Goal: Book appointment/travel/reservation

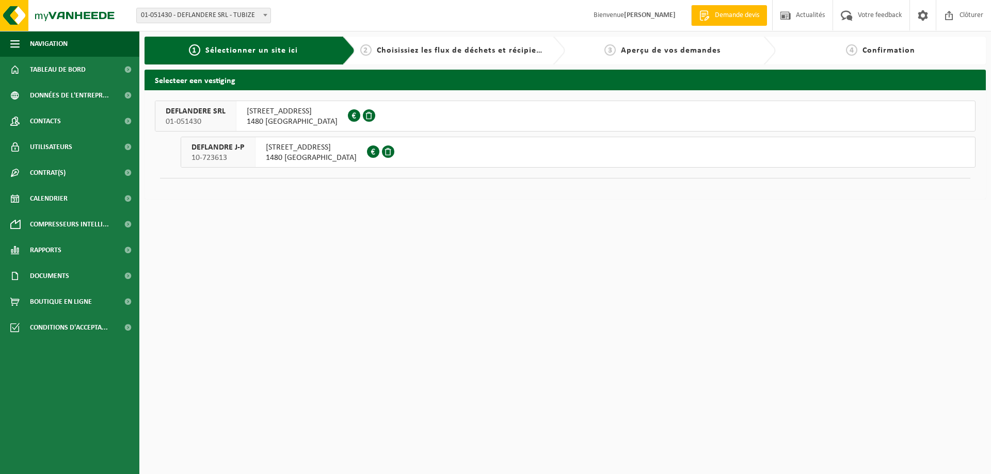
click at [276, 114] on span "RUE DES SIX CENSES 15" at bounding box center [292, 111] width 91 height 10
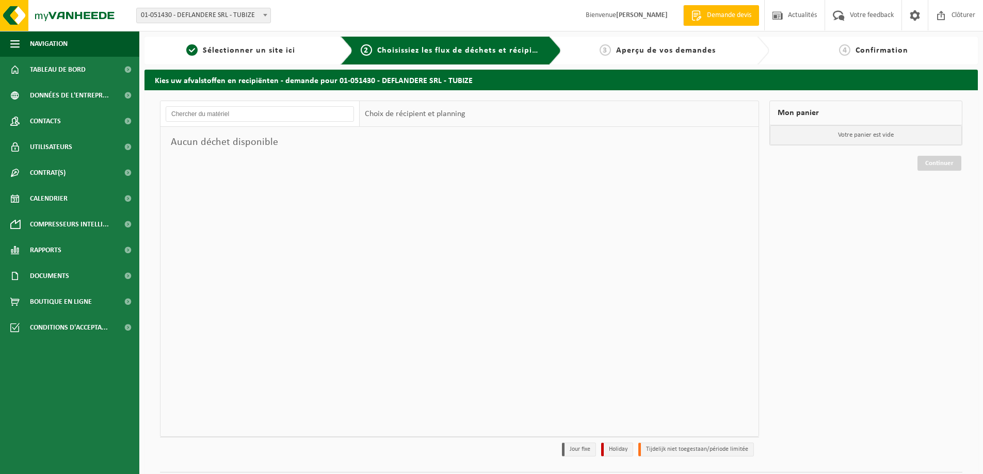
click at [454, 52] on span "Choisissiez les flux de déchets et récipients" at bounding box center [463, 50] width 172 height 8
click at [254, 52] on span "Sélectionner un site ici" at bounding box center [249, 50] width 92 height 8
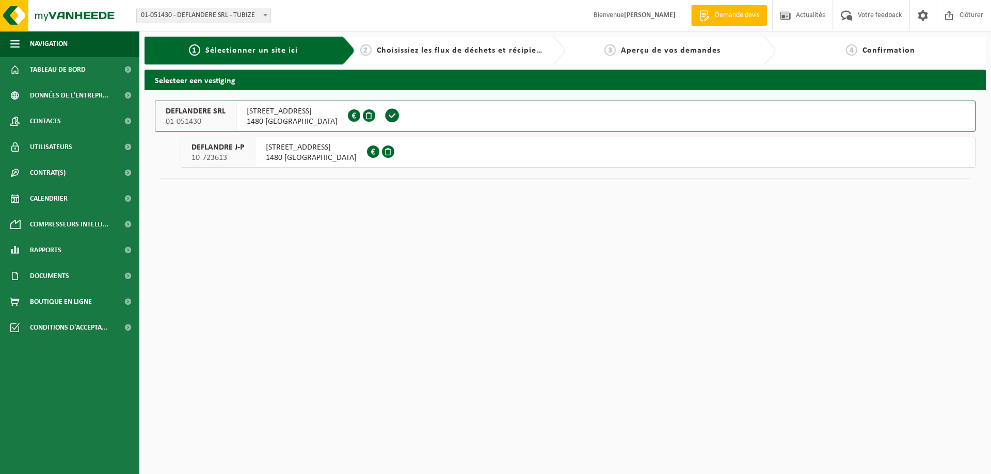
click at [222, 151] on span "DEFLANDRE J-P" at bounding box center [217, 147] width 53 height 10
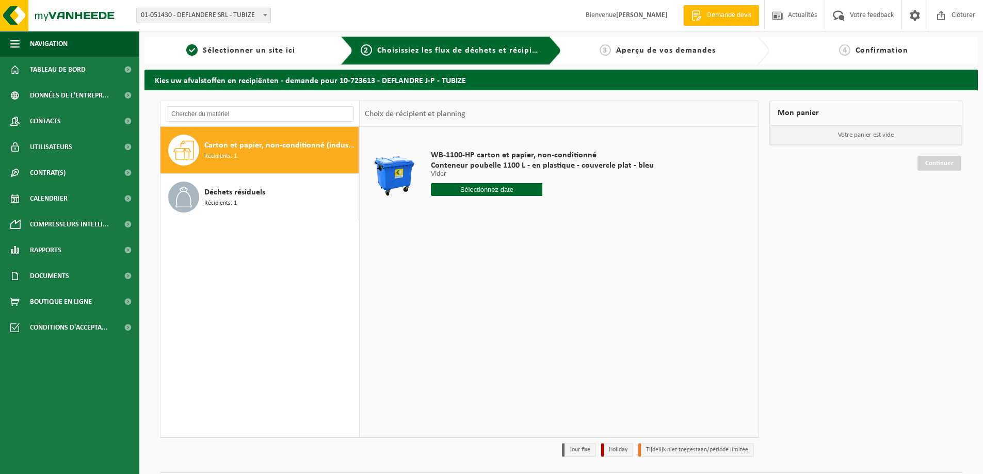
click at [482, 191] on input "text" at bounding box center [486, 189] width 111 height 13
click at [546, 212] on icon at bounding box center [548, 213] width 17 height 17
click at [512, 251] on div "5" at bounding box center [513, 248] width 18 height 17
type input "à partir de 2025-09-05"
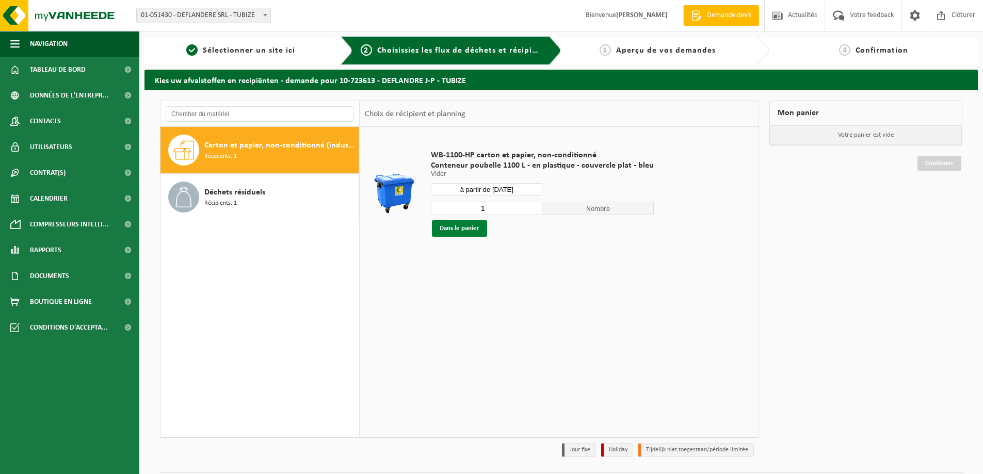
click at [459, 230] on button "Dans le panier" at bounding box center [459, 228] width 55 height 17
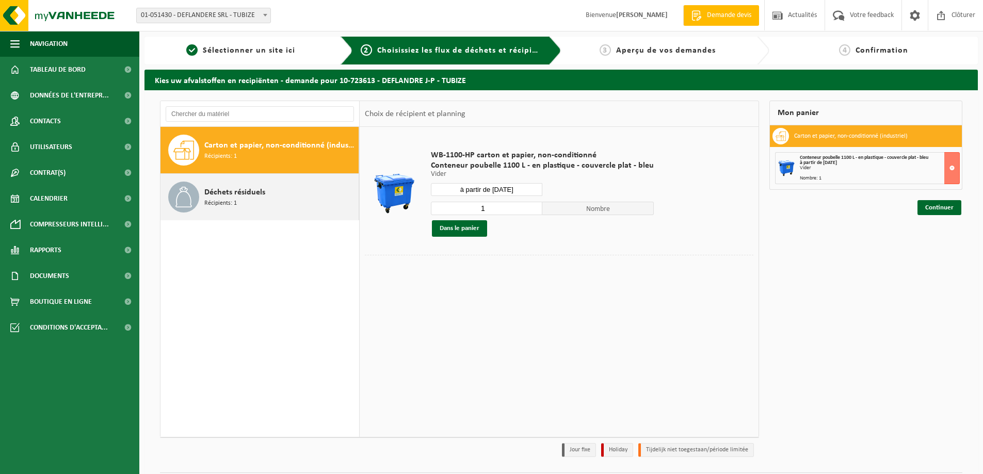
click at [301, 206] on div "Déchets résiduels Récipients: 1" at bounding box center [280, 197] width 152 height 31
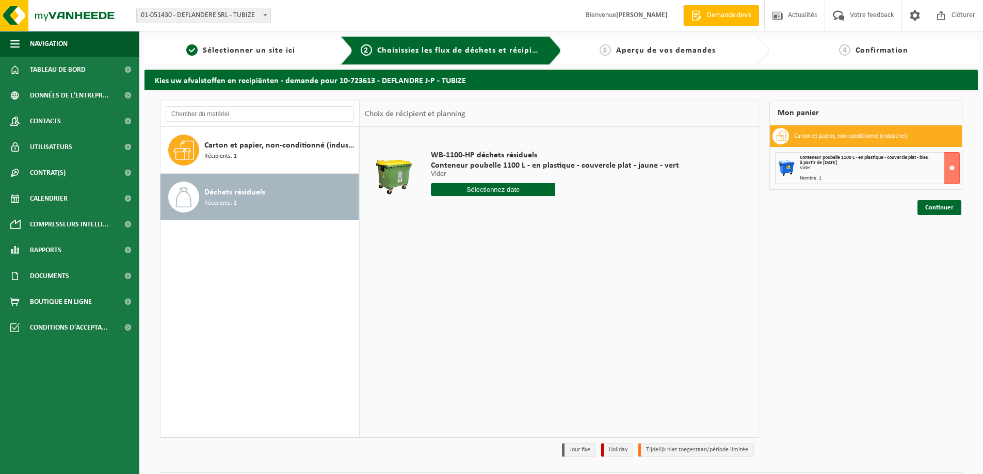
click at [506, 190] on input "text" at bounding box center [493, 189] width 124 height 13
click at [547, 214] on icon at bounding box center [548, 213] width 17 height 17
click at [476, 250] on div "3" at bounding box center [477, 248] width 18 height 17
type input "à partir de 2025-09-03"
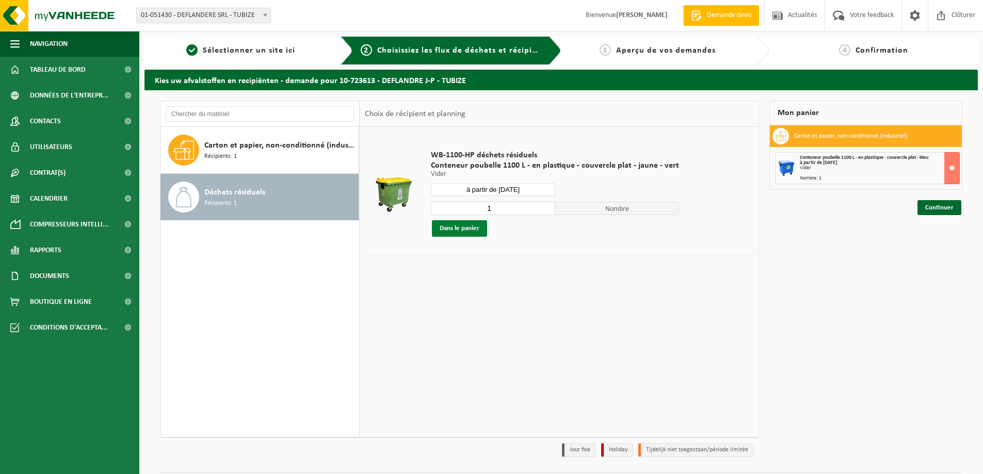
click at [468, 230] on button "Dans le panier" at bounding box center [459, 228] width 55 height 17
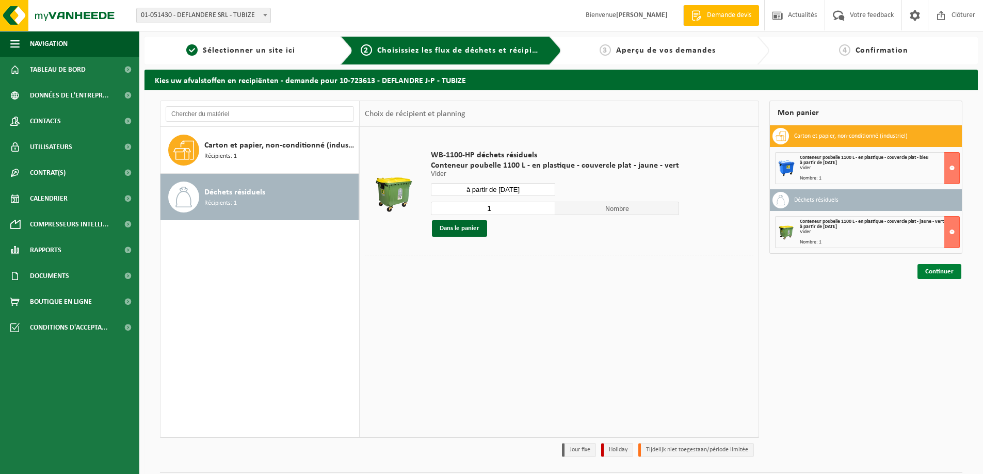
click at [948, 276] on link "Continuer" at bounding box center [939, 271] width 44 height 15
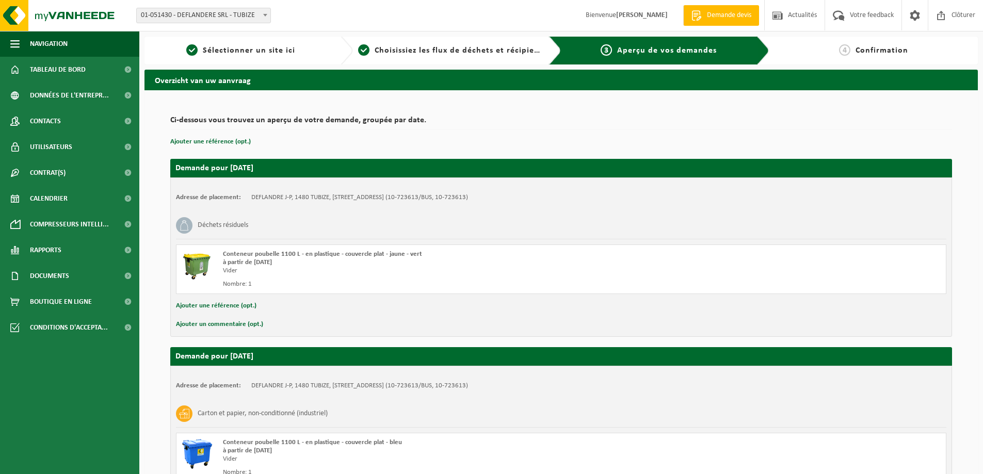
click at [889, 47] on span "Confirmation" at bounding box center [882, 50] width 53 height 8
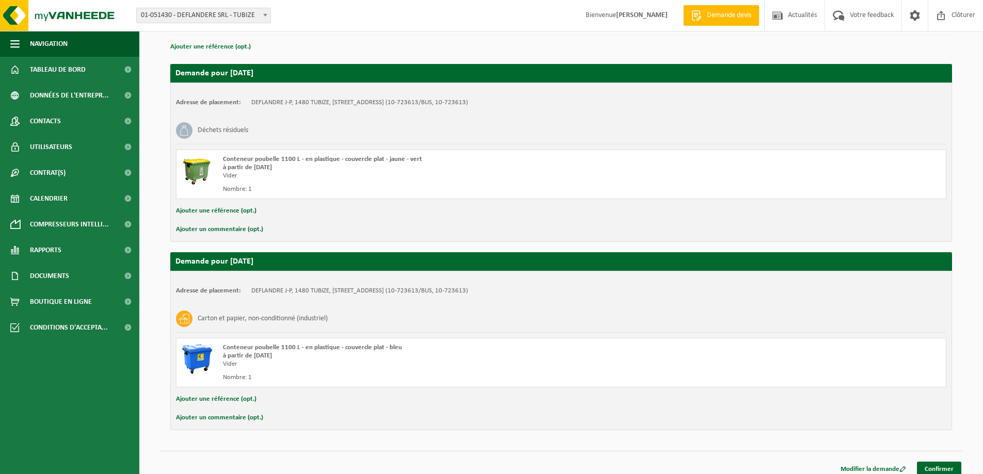
scroll to position [103, 0]
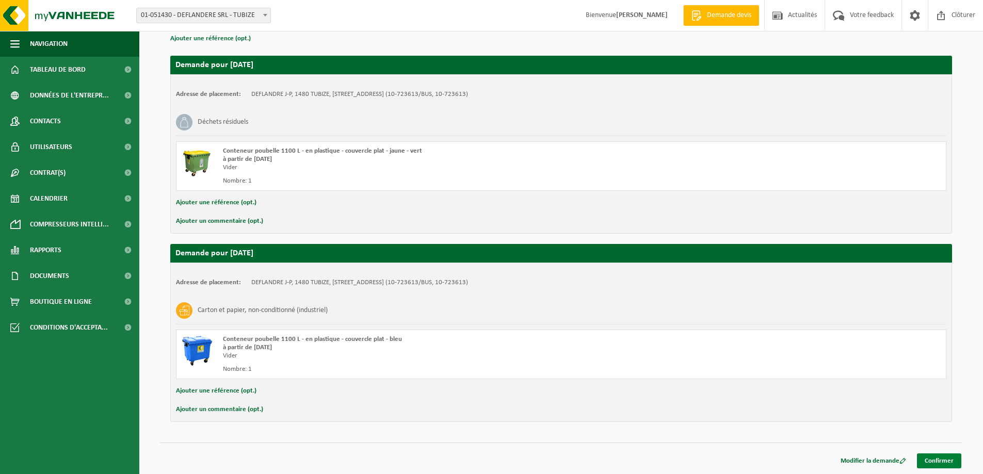
click at [937, 461] on link "Confirmer" at bounding box center [939, 461] width 44 height 15
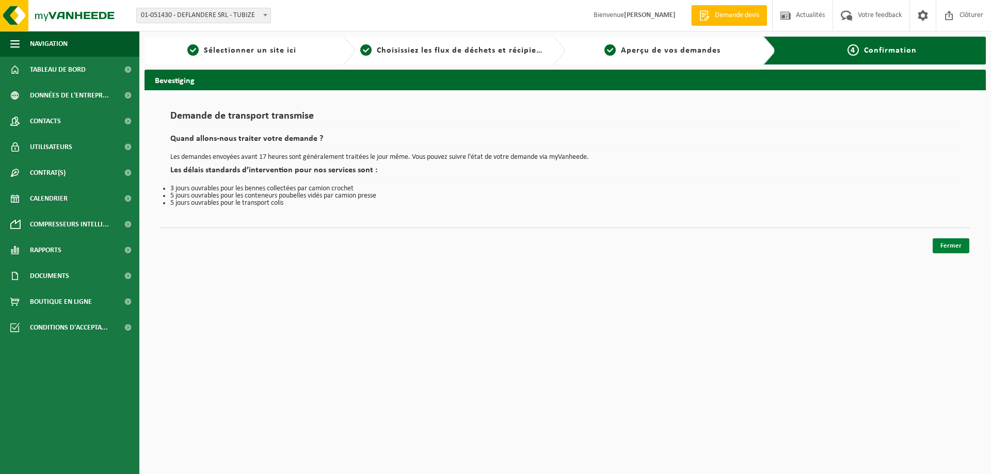
click at [957, 246] on link "Fermer" at bounding box center [950, 245] width 37 height 15
